Goal: Transaction & Acquisition: Purchase product/service

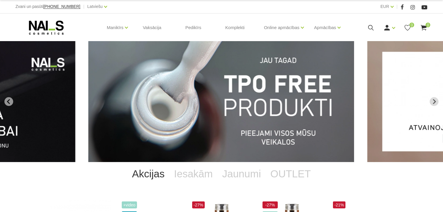
drag, startPoint x: 0, startPoint y: 0, endPoint x: 371, endPoint y: 30, distance: 371.7
click at [371, 30] on icon at bounding box center [371, 27] width 7 height 7
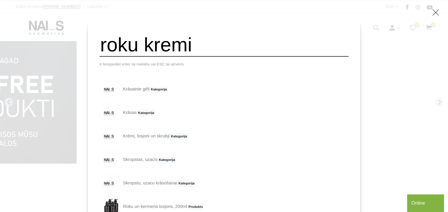
type input "roku kremi"
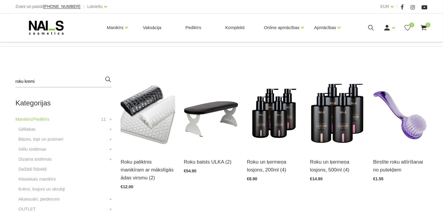
scroll to position [116, 0]
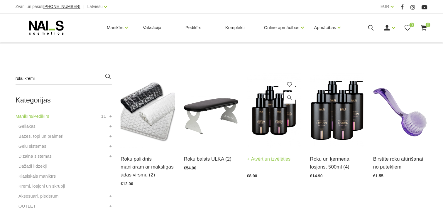
click at [270, 121] on img at bounding box center [274, 110] width 54 height 75
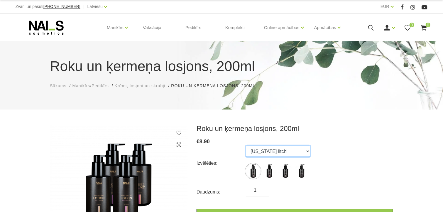
click at [286, 148] on select "[US_STATE] litchi Amalfi gardens [GEOGRAPHIC_DATA] coconut Monaco mist" at bounding box center [278, 151] width 65 height 11
